Goal: Task Accomplishment & Management: Use online tool/utility

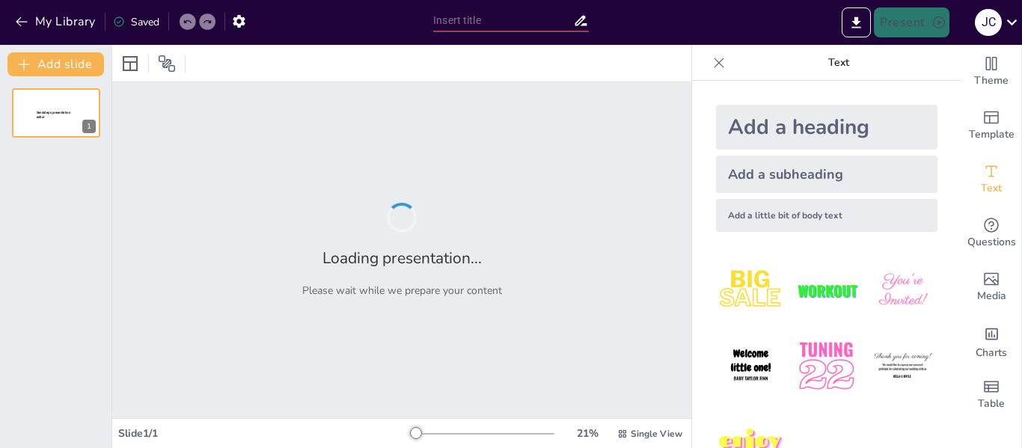
type input "Impacto de las Etiquetas en la Percepción del Consumidor en Mercadoctenia"
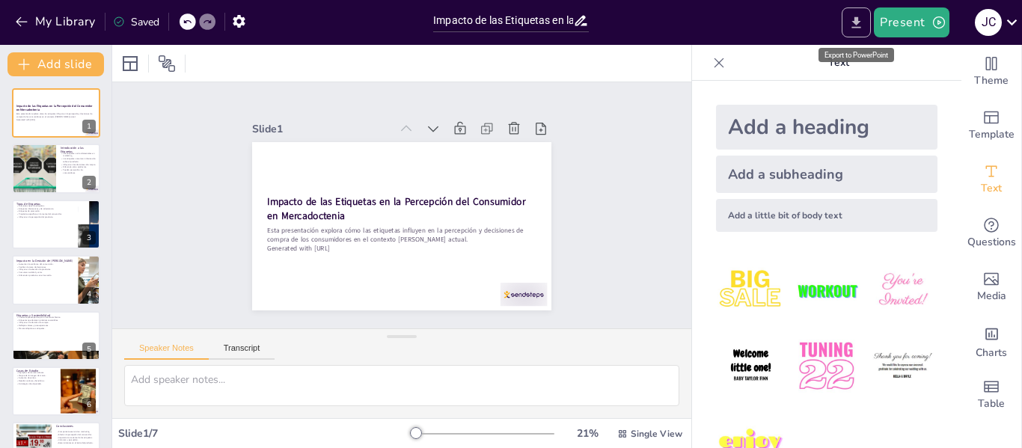
click at [854, 23] on icon "Export to PowerPoint" at bounding box center [856, 23] width 16 height 16
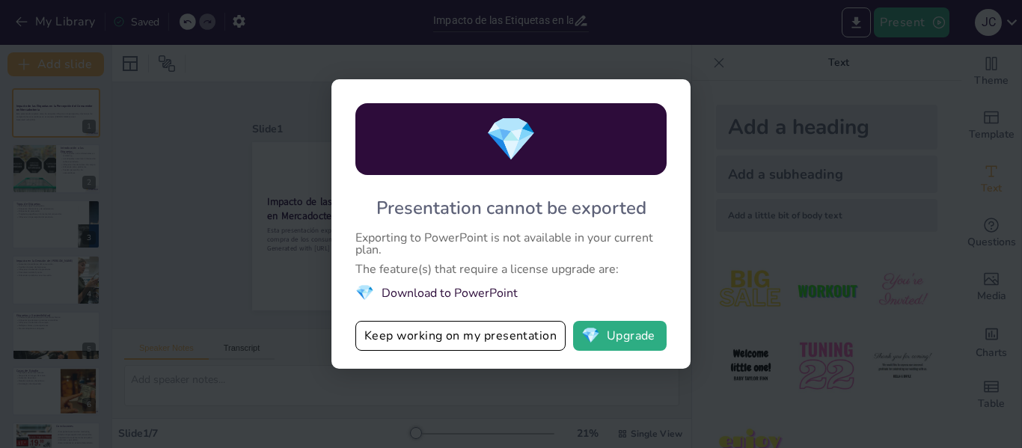
click at [331, 149] on div "💎 Presentation cannot be exported Exporting to PowerPoint is not available in y…" at bounding box center [511, 224] width 1022 height 448
click at [220, 122] on div "💎 Presentation cannot be exported Exporting to PowerPoint is not available in y…" at bounding box center [511, 224] width 1022 height 448
drag, startPoint x: 741, startPoint y: 70, endPoint x: 581, endPoint y: 186, distance: 197.6
click at [740, 70] on div "💎 Presentation cannot be exported Exporting to PowerPoint is not available in y…" at bounding box center [511, 224] width 1022 height 448
click at [517, 340] on button "Keep working on my presentation" at bounding box center [460, 336] width 210 height 30
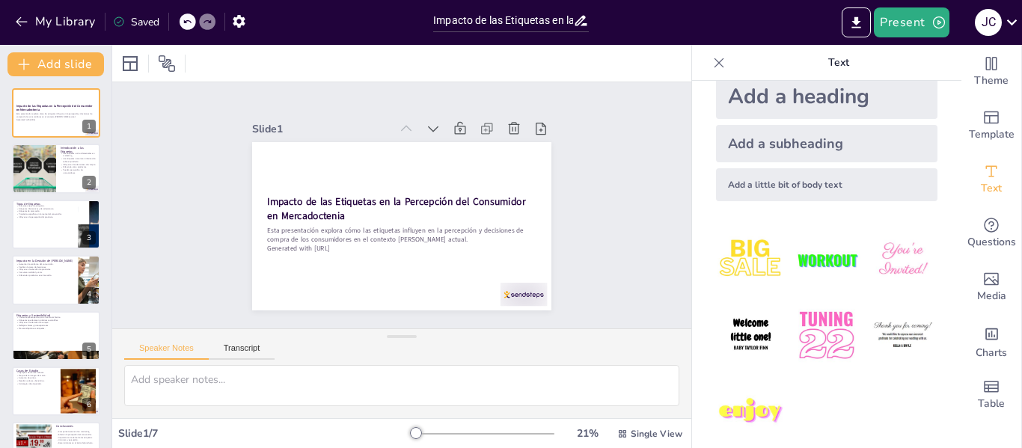
scroll to position [46, 0]
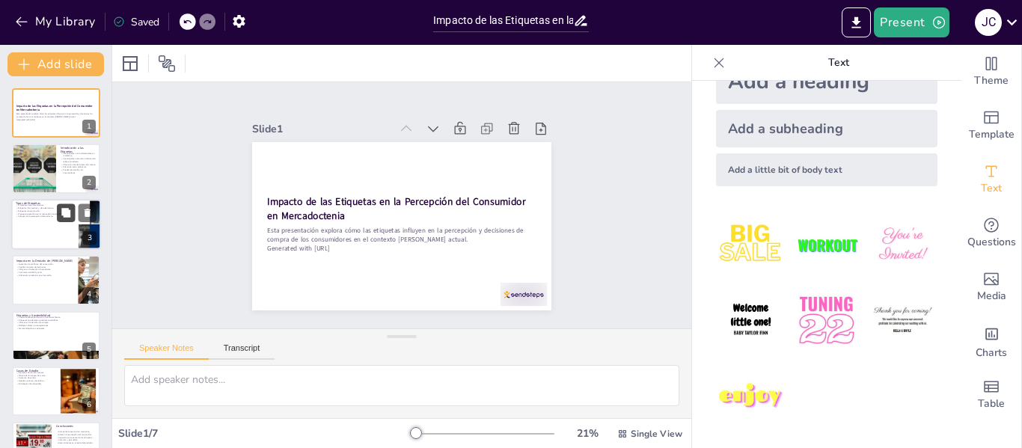
click at [67, 215] on icon at bounding box center [65, 212] width 9 height 9
type textarea "Conocer los diferentes tipos de etiquetas es fundamental para entender cómo afe…"
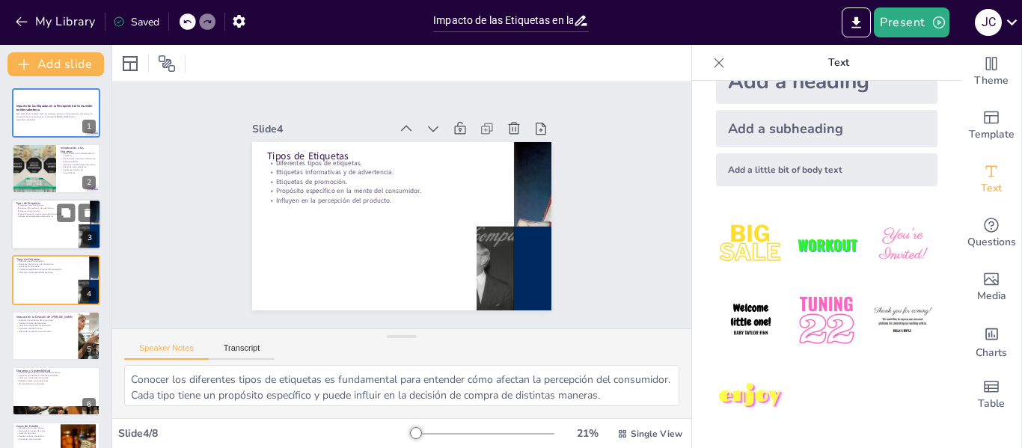
scroll to position [18, 0]
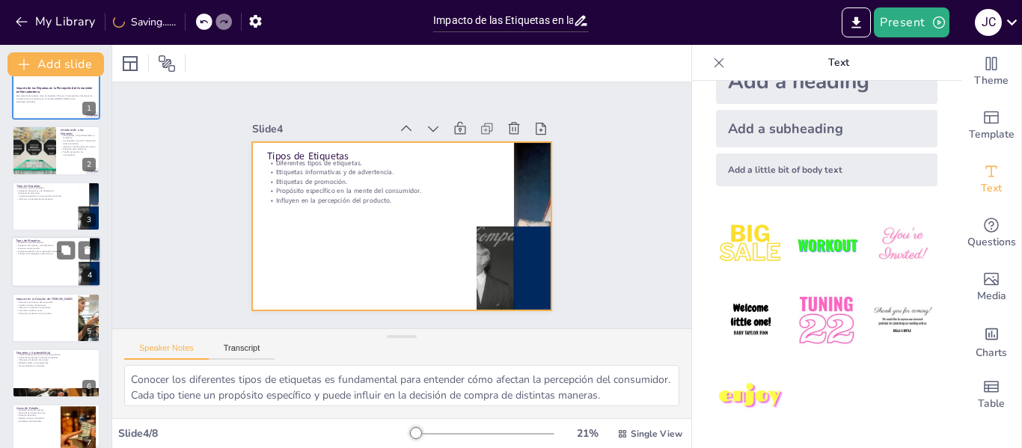
click at [48, 268] on div at bounding box center [56, 261] width 90 height 51
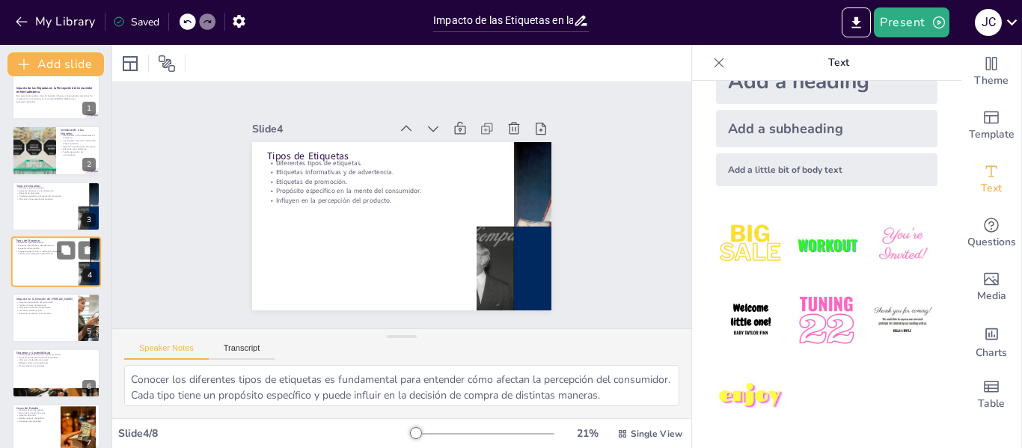
click at [32, 268] on div at bounding box center [56, 261] width 90 height 51
